Goal: Information Seeking & Learning: Learn about a topic

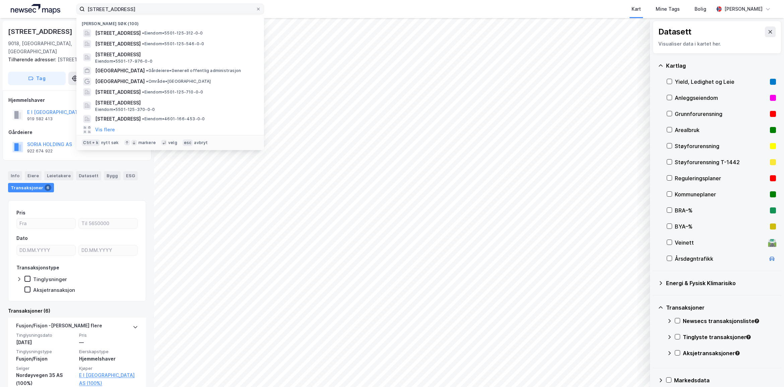
scroll to position [9, 0]
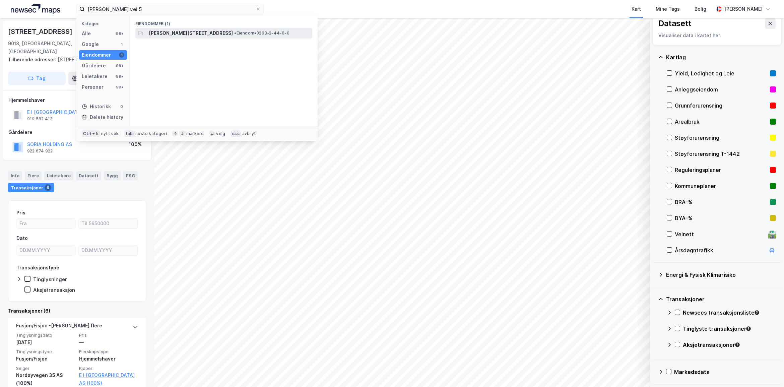
type input "Knud Askers vei 5"
click at [201, 29] on span "[PERSON_NAME][STREET_ADDRESS]" at bounding box center [191, 33] width 84 height 8
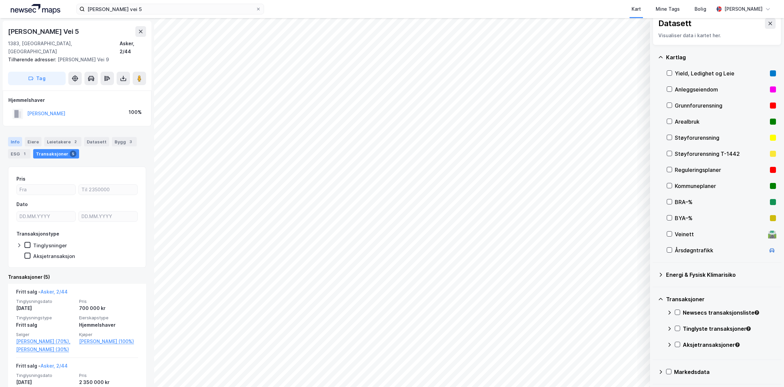
click at [14, 137] on div "Info" at bounding box center [15, 141] width 14 height 9
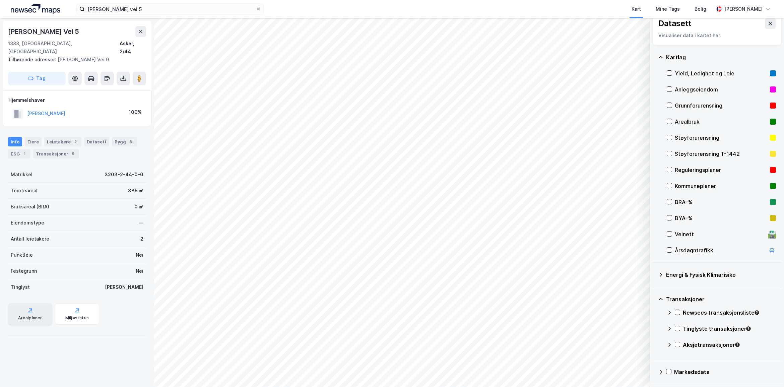
click at [41, 309] on div "Arealplaner" at bounding box center [30, 313] width 44 height 21
drag, startPoint x: 71, startPoint y: 32, endPoint x: 9, endPoint y: 31, distance: 62.0
click at [9, 31] on div "Knud Askers Vei 5" at bounding box center [77, 31] width 138 height 11
copy div "Knud Askers Vei 5"
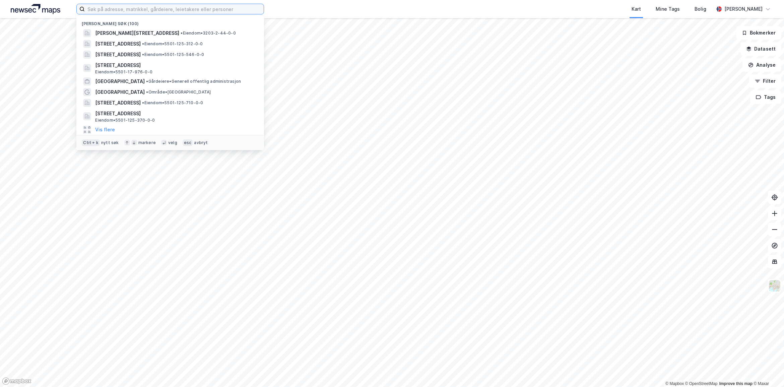
click at [217, 12] on input at bounding box center [174, 9] width 179 height 10
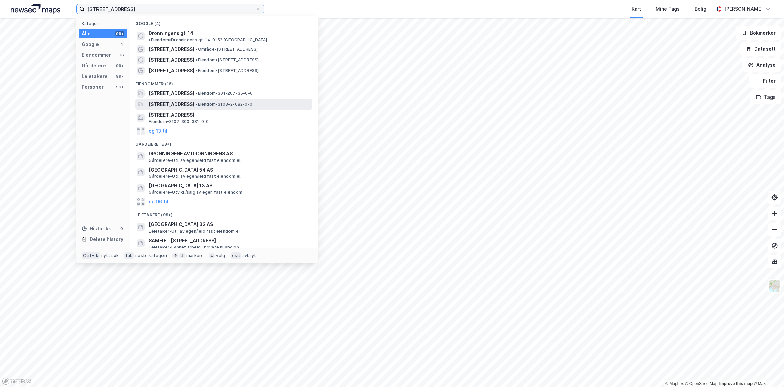
type input "[STREET_ADDRESS]"
click at [194, 100] on span "[STREET_ADDRESS]" at bounding box center [172, 104] width 46 height 8
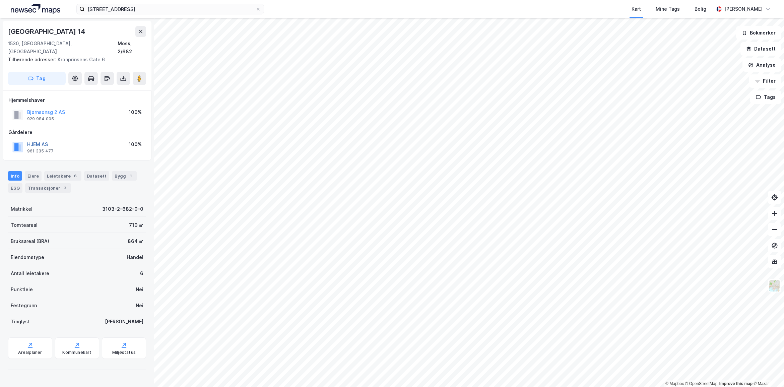
click at [0, 0] on button "HJEM AS" at bounding box center [0, 0] width 0 height 0
